Goal: Obtain resource: Download file/media

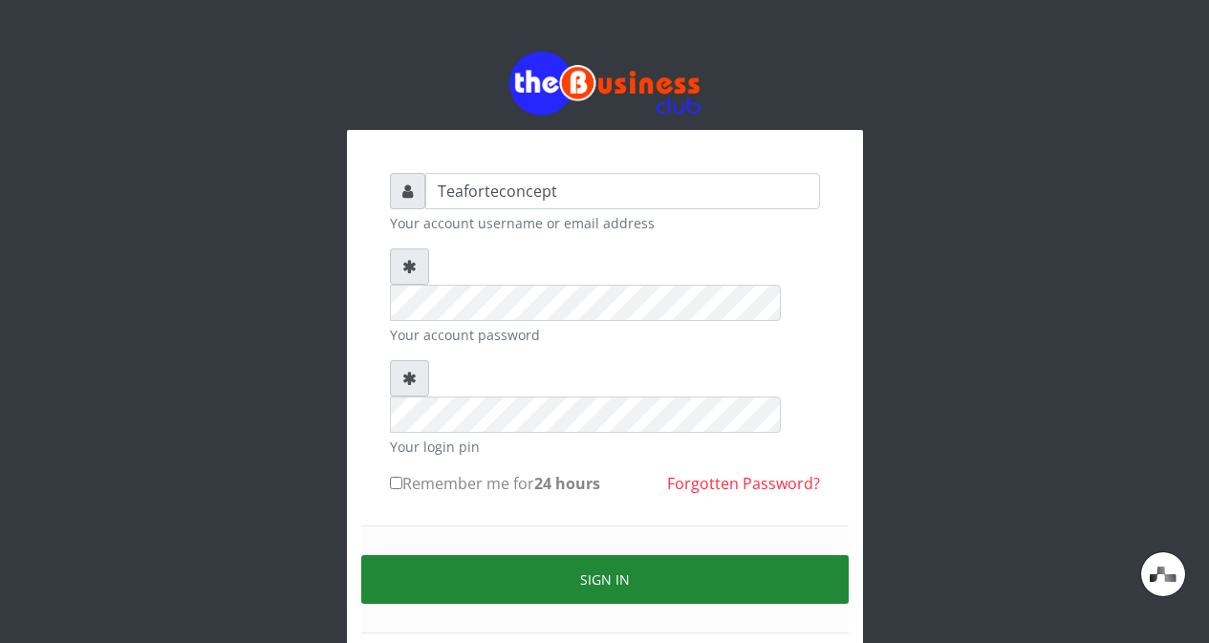
click at [745, 555] on button "Sign in" at bounding box center [604, 579] width 487 height 49
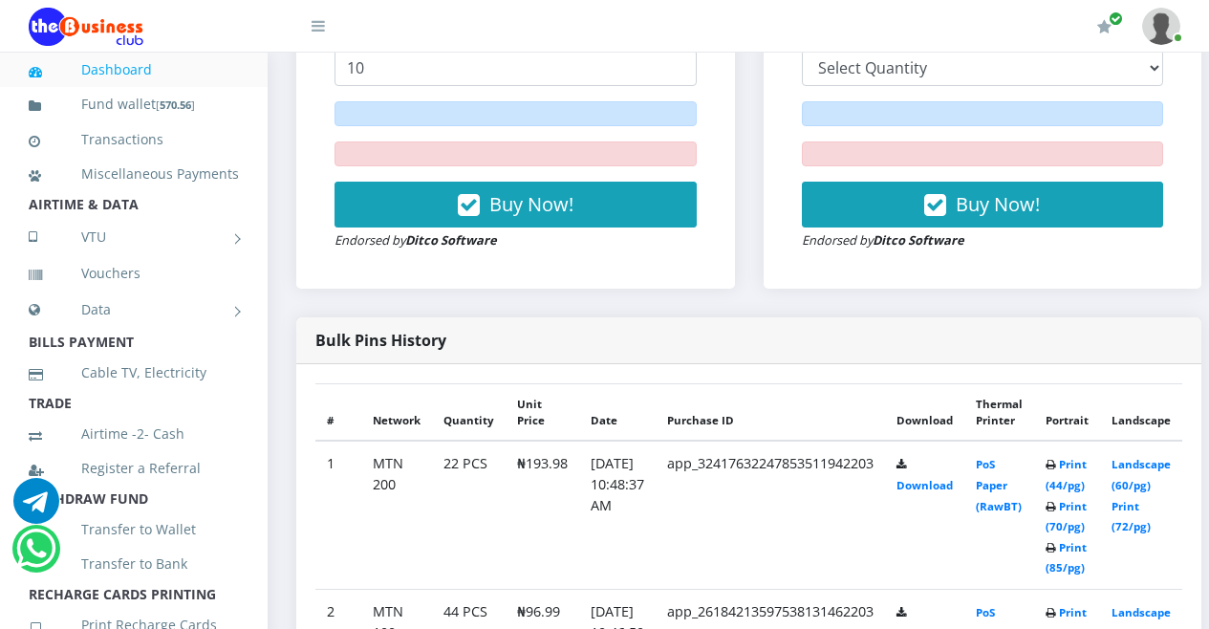
scroll to position [987, 0]
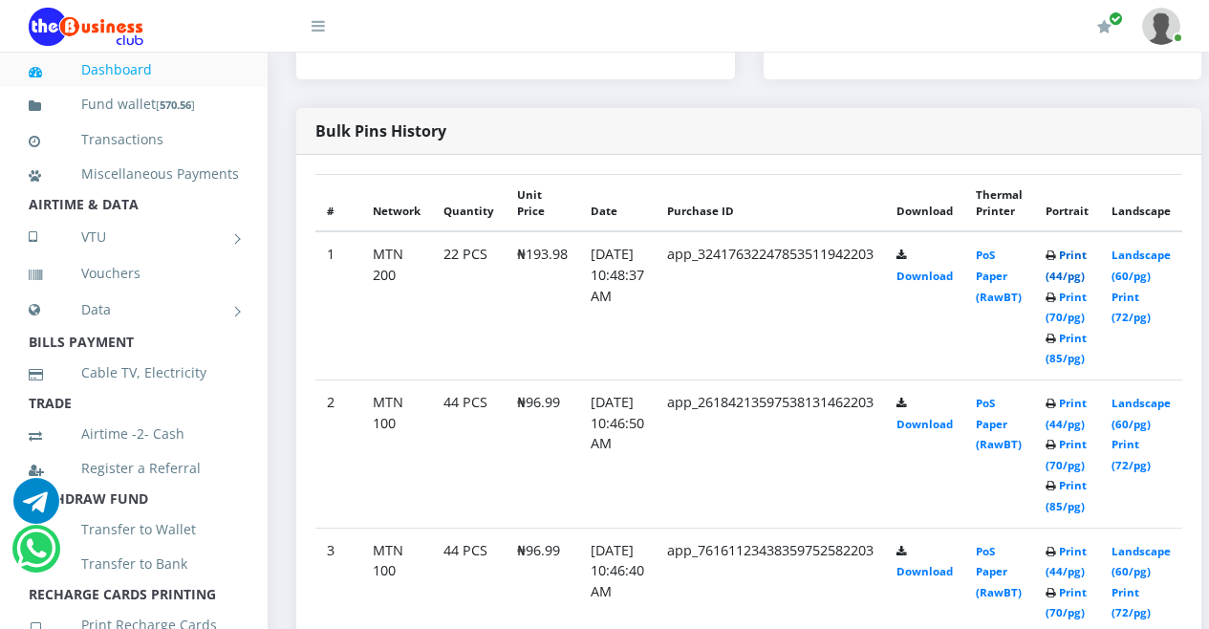
click at [1086, 264] on link "Print (44/pg)" at bounding box center [1065, 264] width 41 height 35
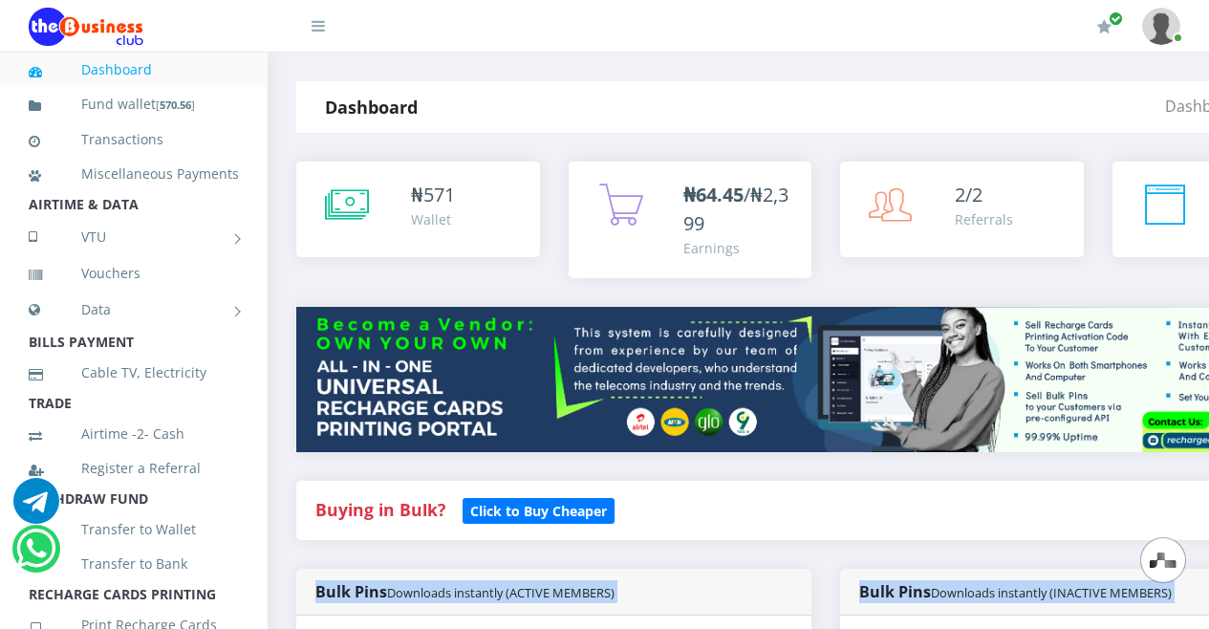
drag, startPoint x: 1183, startPoint y: 380, endPoint x: 889, endPoint y: 469, distance: 306.5
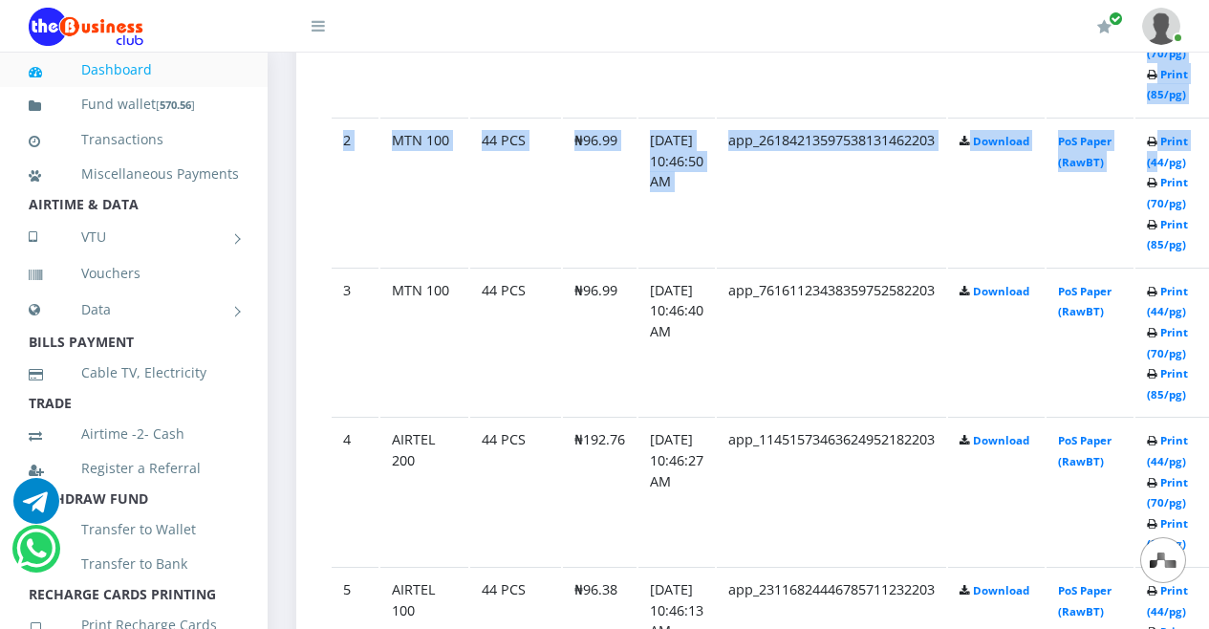
scroll to position [1116, 0]
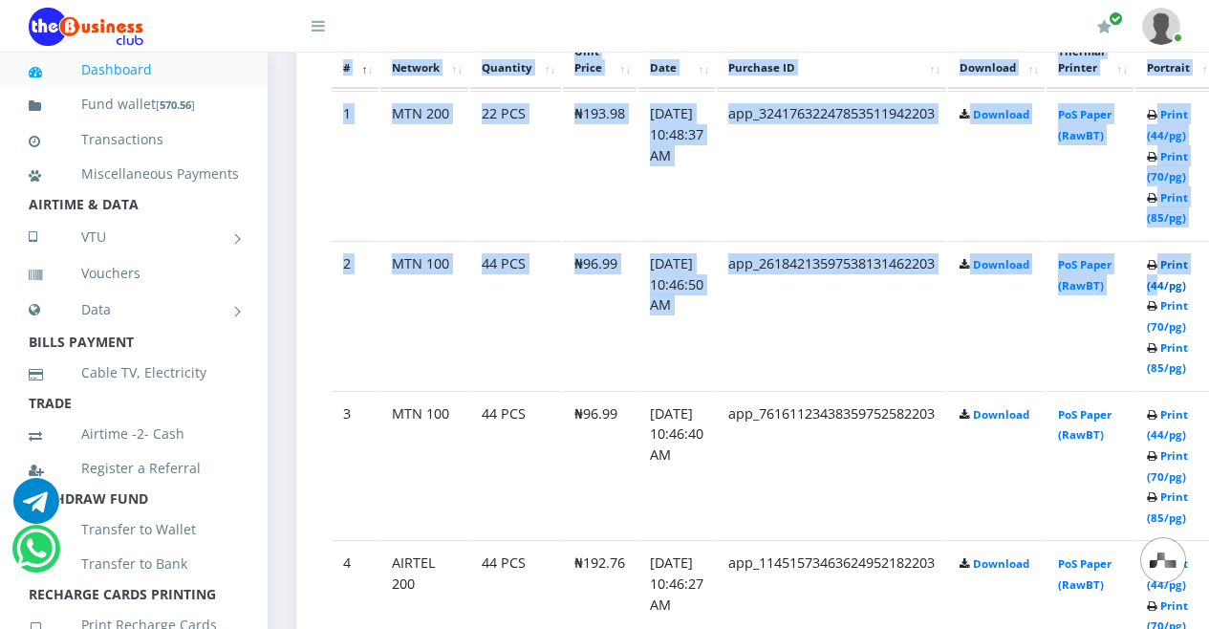
click at [1187, 283] on link "Print (44/pg)" at bounding box center [1167, 274] width 41 height 35
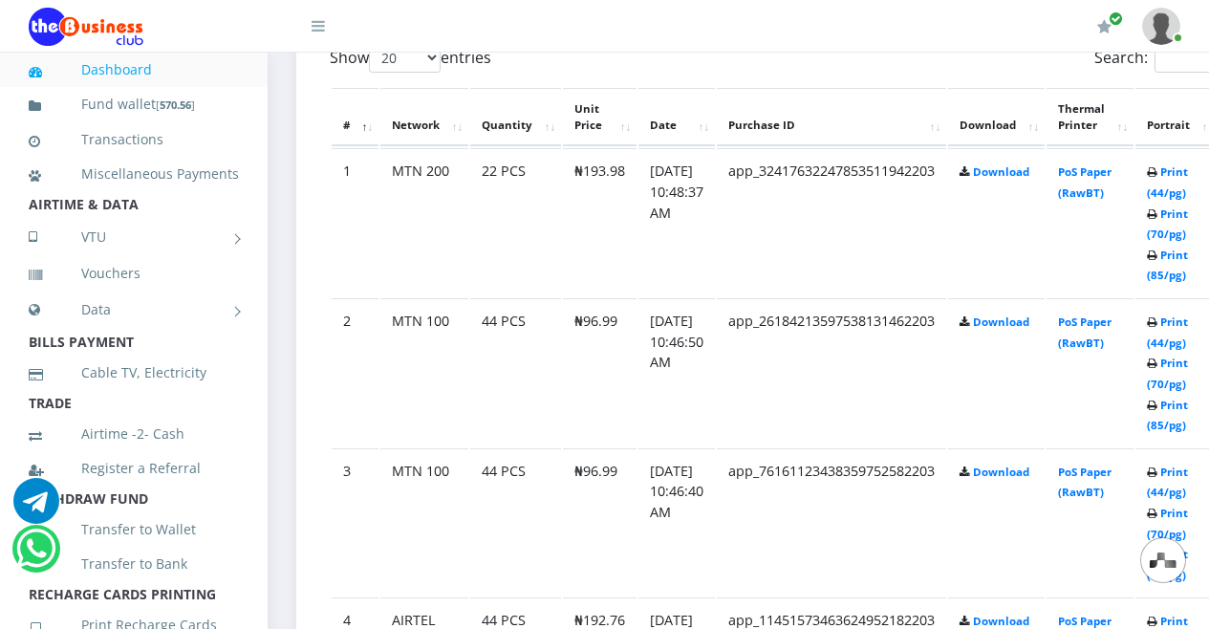
scroll to position [1116, 0]
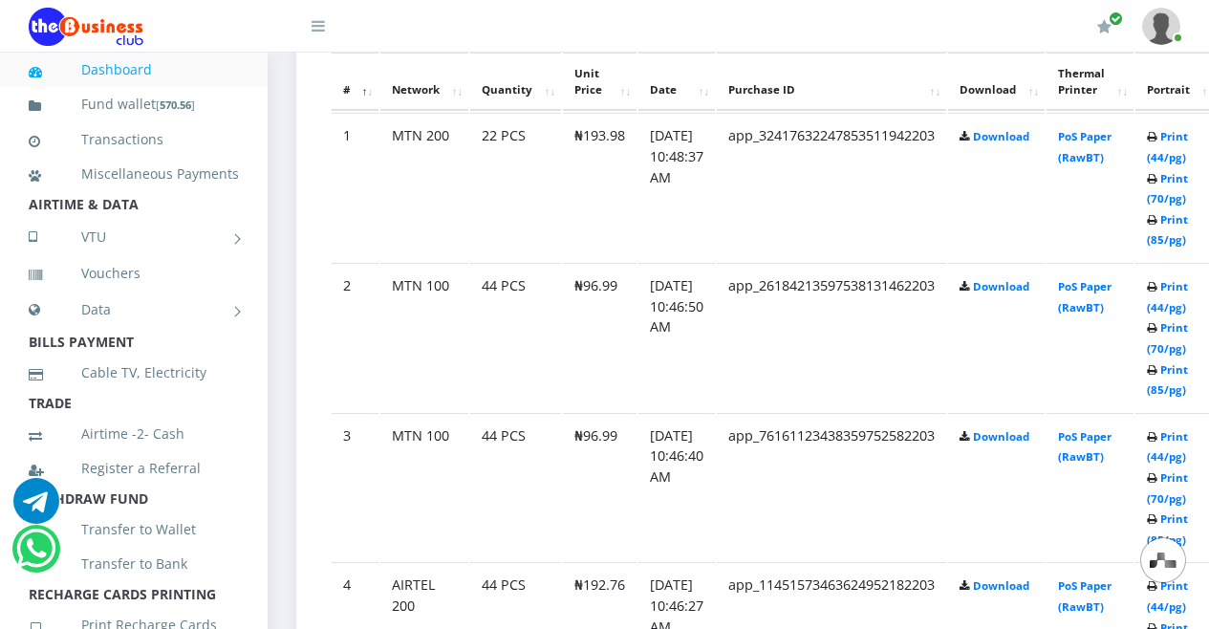
scroll to position [1154, 0]
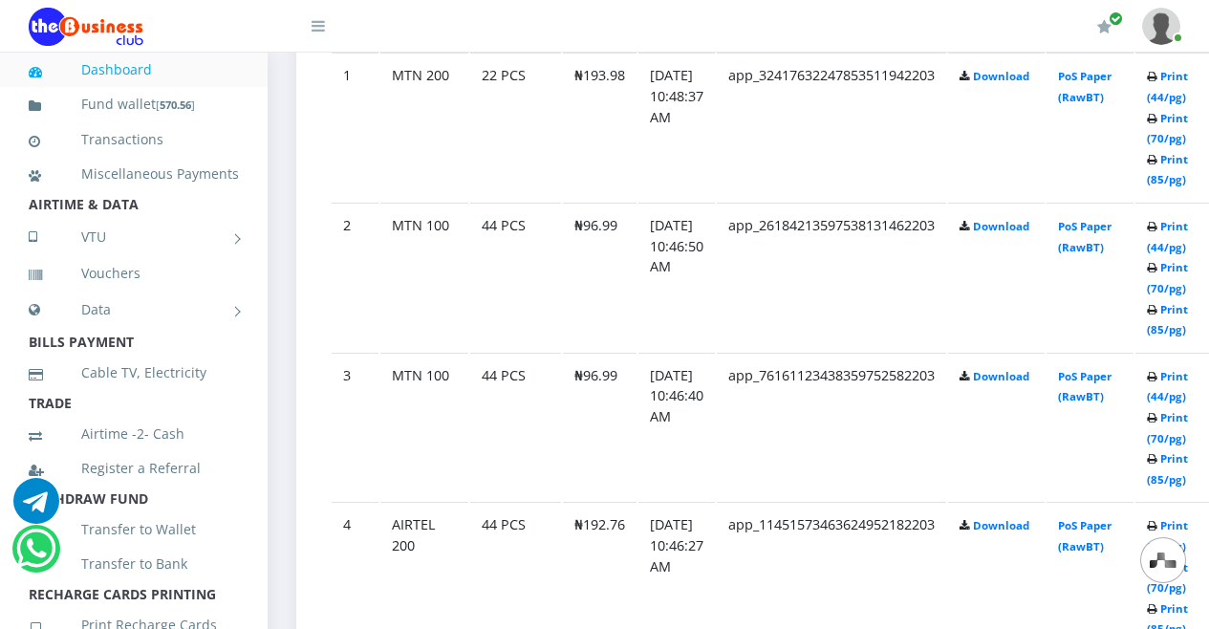
click at [781, 201] on td "app_76161123438359752582203" at bounding box center [831, 127] width 229 height 148
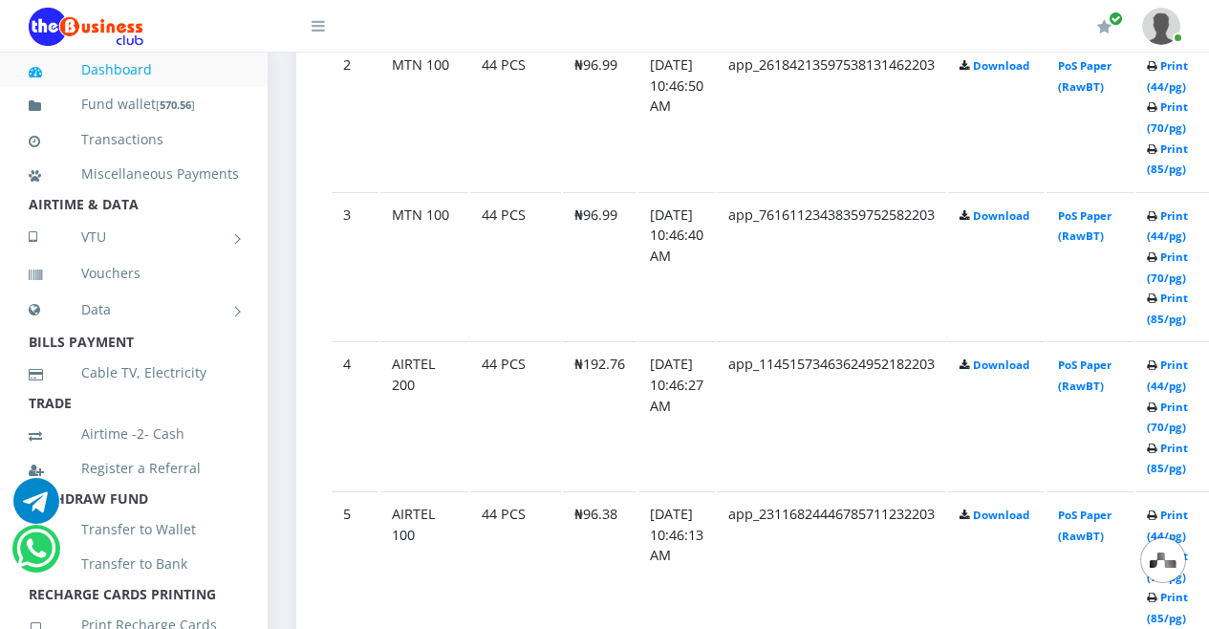
scroll to position [1362, 0]
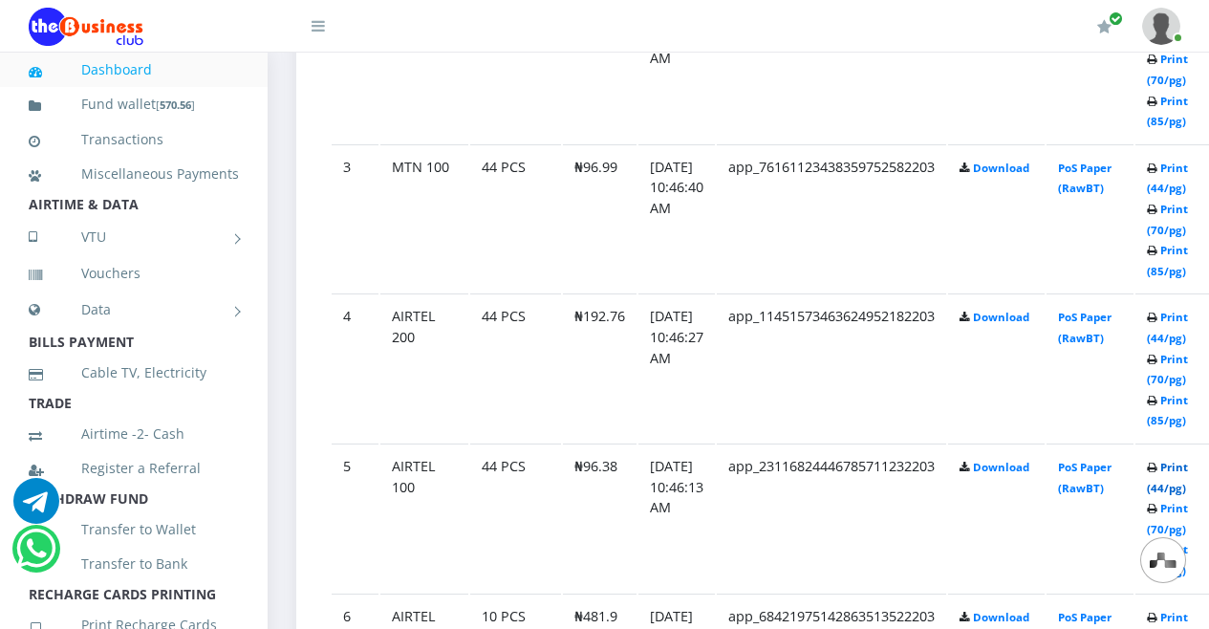
click at [1188, 474] on link "Print (44/pg)" at bounding box center [1167, 477] width 41 height 35
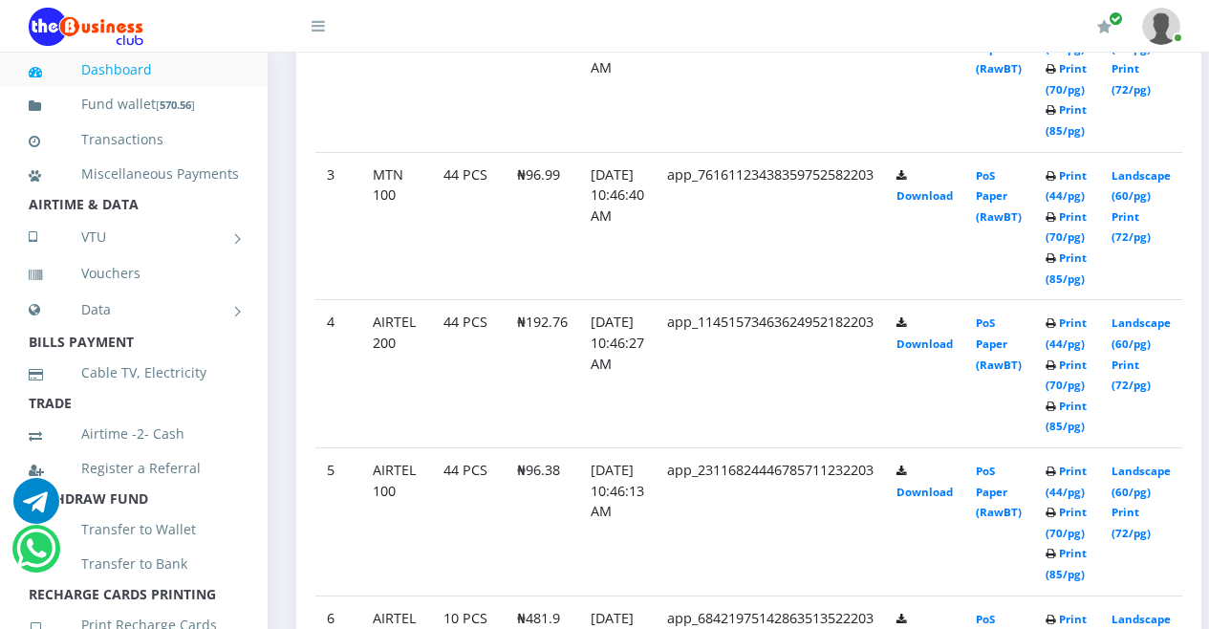
scroll to position [1282, 0]
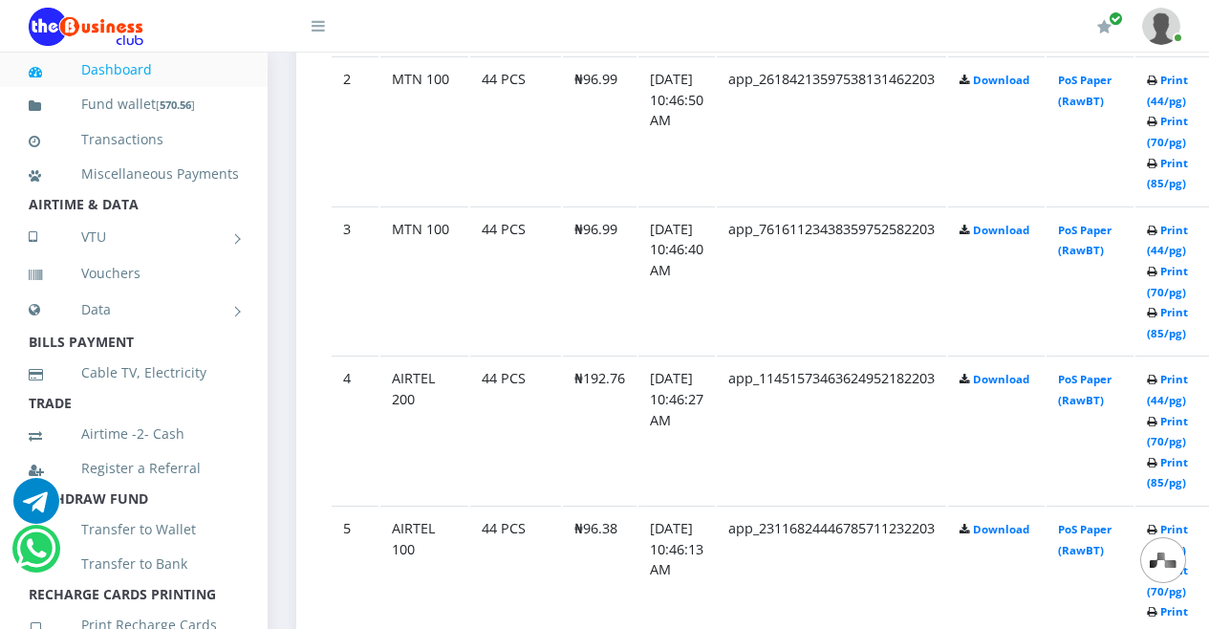
scroll to position [0, 0]
click at [1157, 84] on icon at bounding box center [1152, 80] width 11 height 11
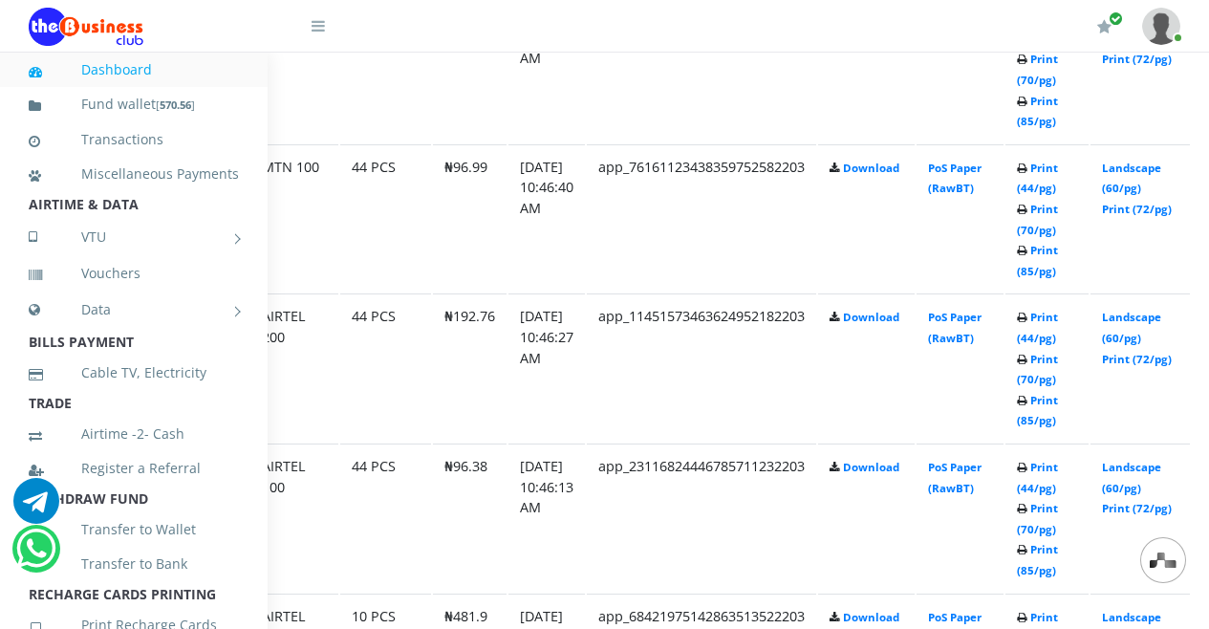
scroll to position [1362, 204]
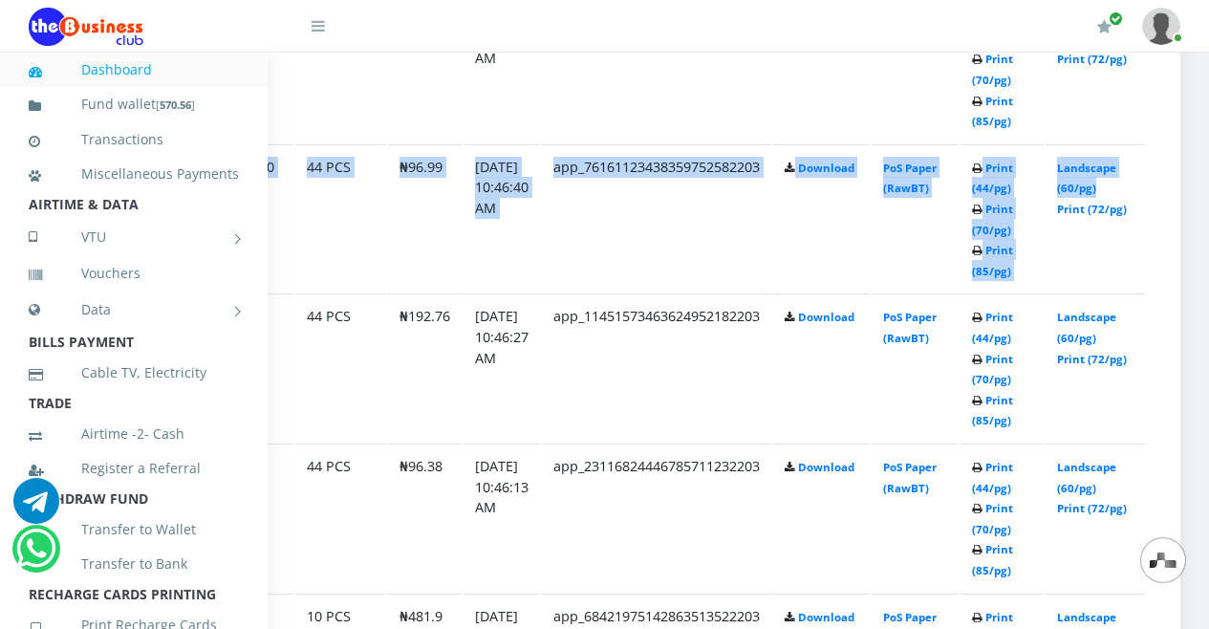
drag, startPoint x: 1208, startPoint y: 198, endPoint x: 1208, endPoint y: 27, distance: 171.0
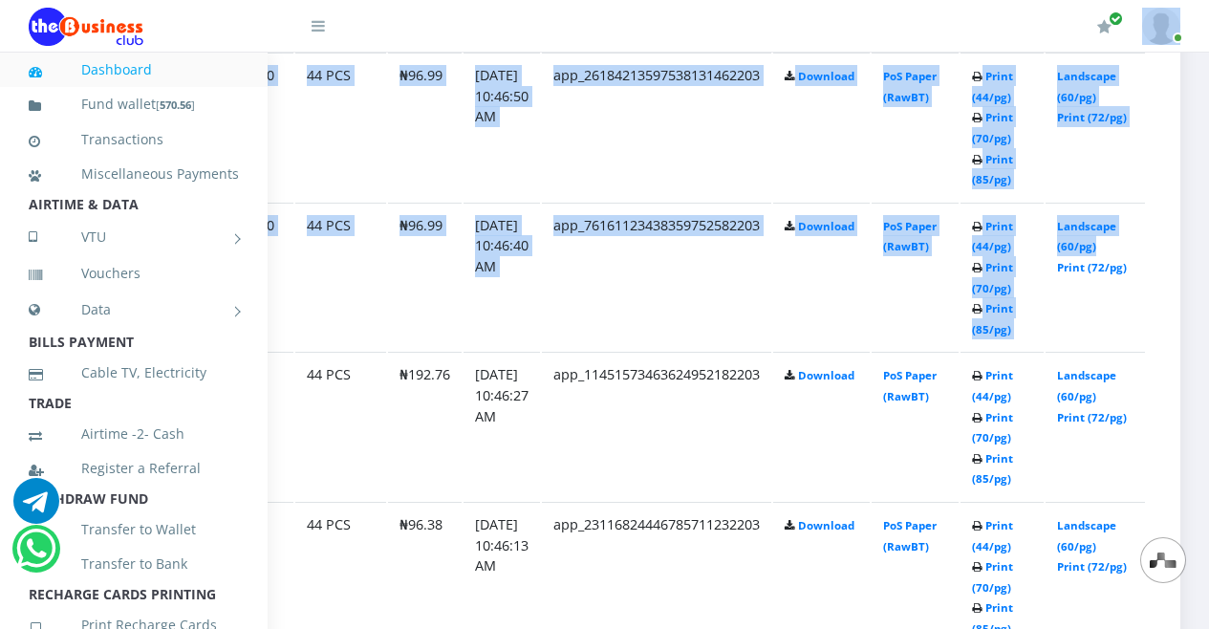
scroll to position [985, 204]
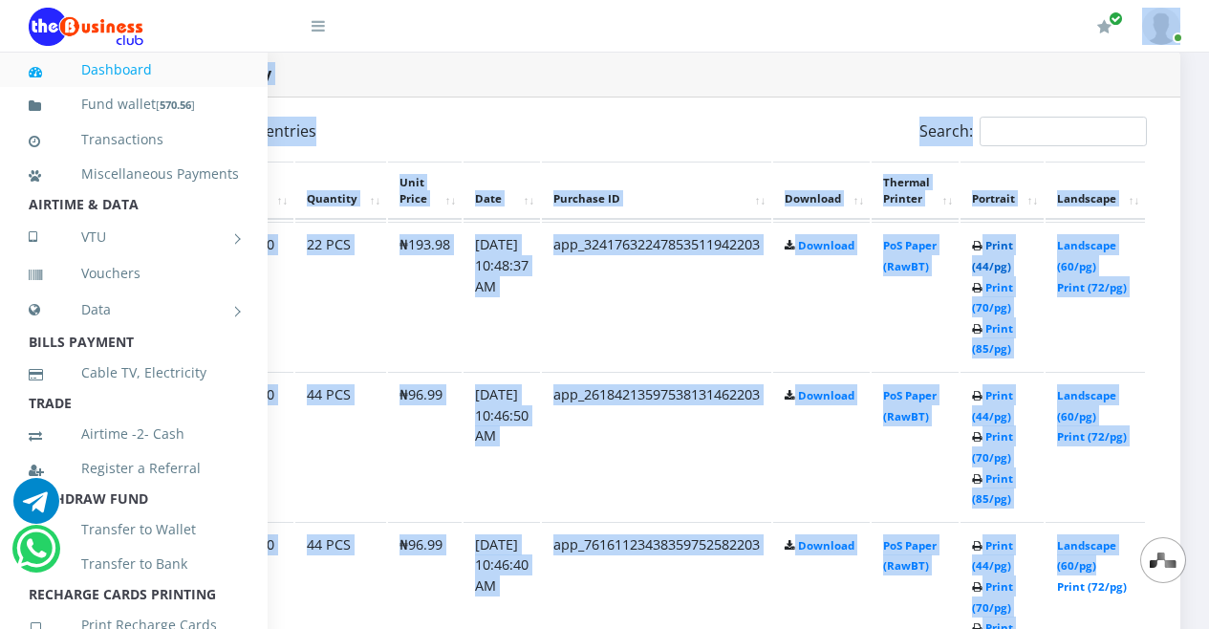
click at [989, 255] on link "Print (44/pg)" at bounding box center [992, 255] width 41 height 35
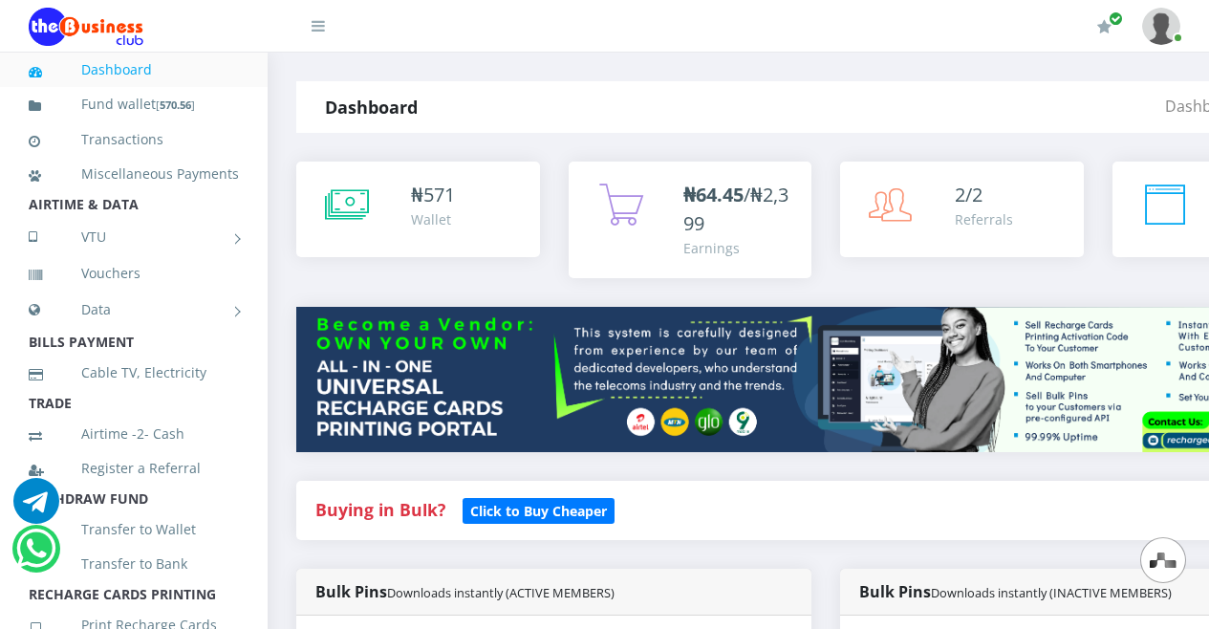
scroll to position [985, 204]
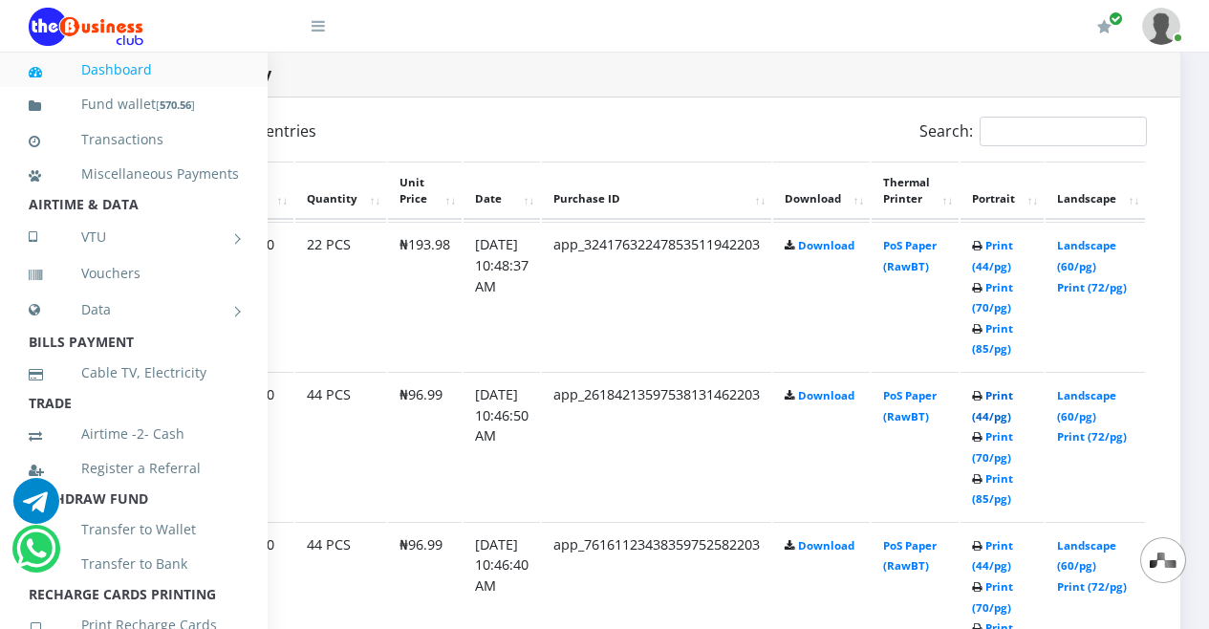
click at [990, 405] on link "Print (44/pg)" at bounding box center [992, 405] width 41 height 35
click at [1001, 555] on link "Print (44/pg)" at bounding box center [992, 555] width 41 height 35
